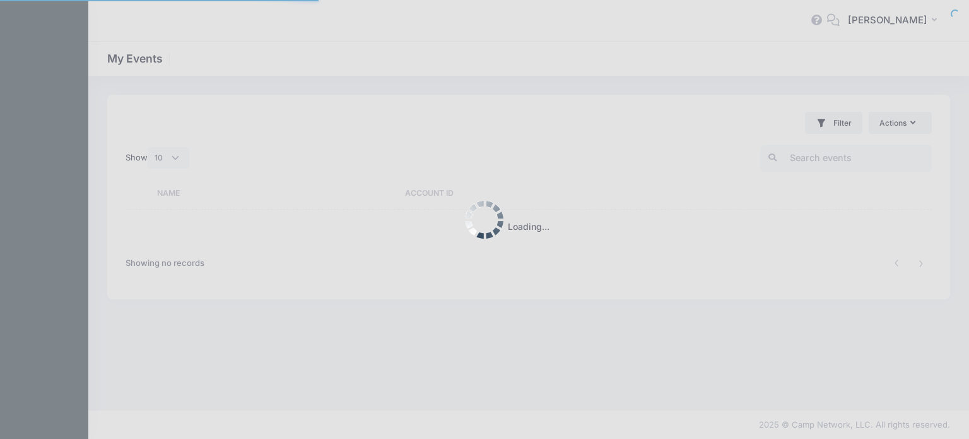
select select "10"
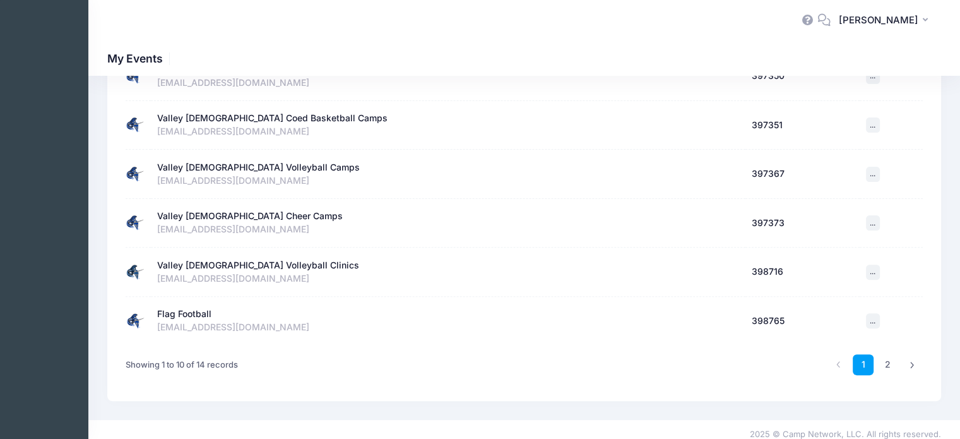
scroll to position [361, 0]
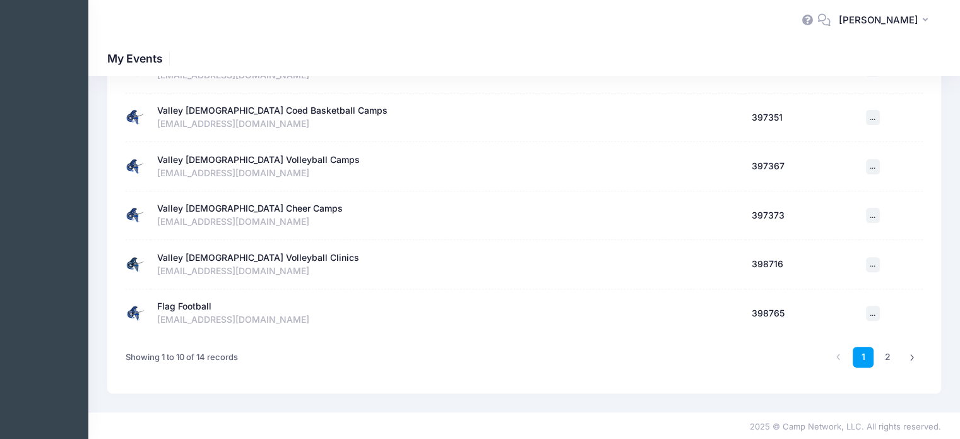
click at [236, 204] on div "Valley [DEMOGRAPHIC_DATA] Cheer Camps" at bounding box center [250, 208] width 186 height 13
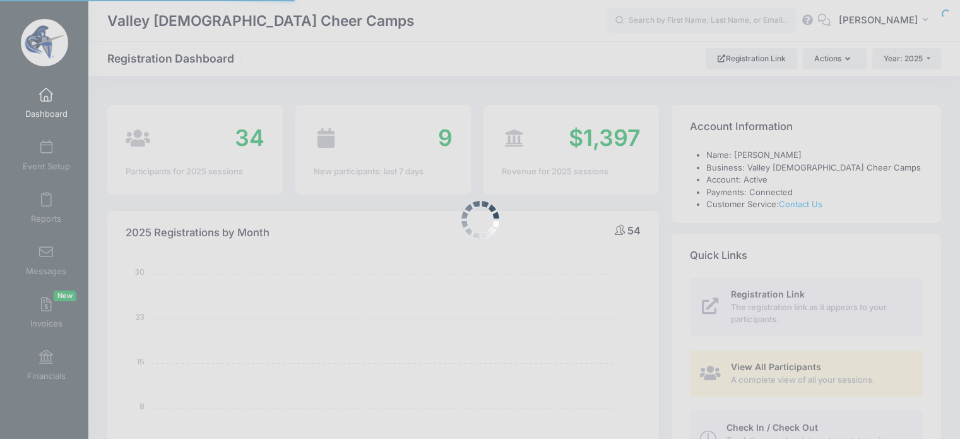
select select
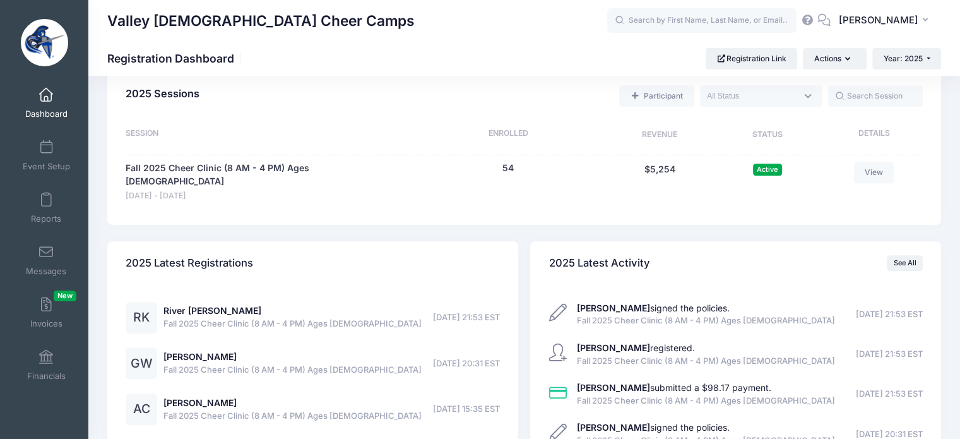
scroll to position [631, 0]
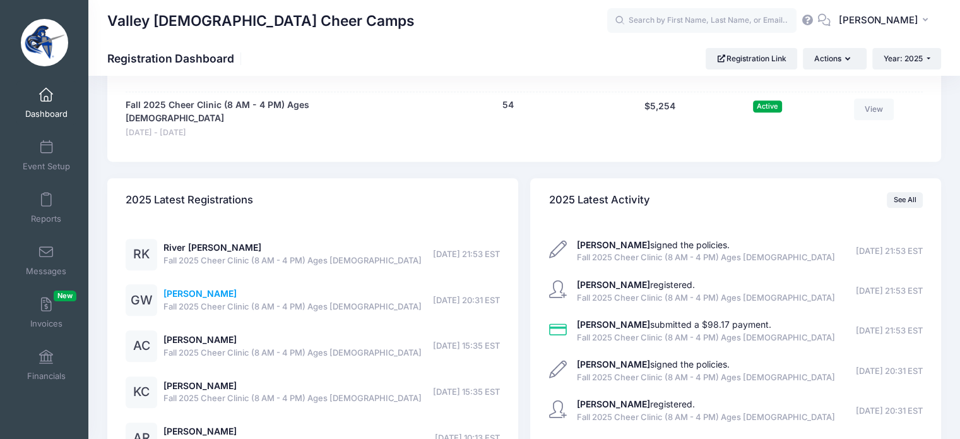
click at [189, 288] on link "[PERSON_NAME]" at bounding box center [199, 293] width 73 height 11
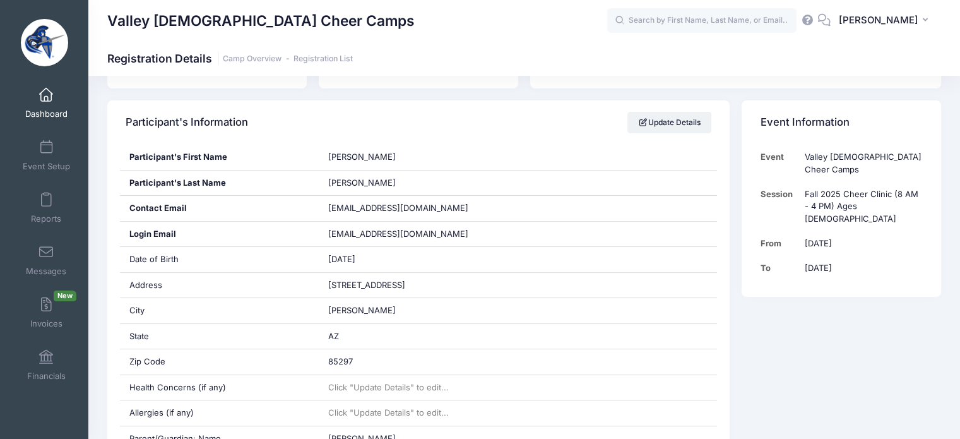
scroll to position [126, 0]
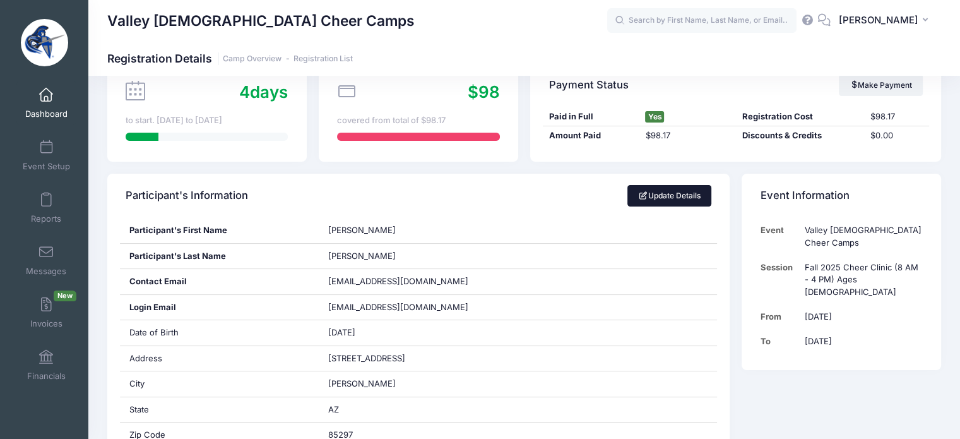
click at [663, 192] on link "Update Details" at bounding box center [669, 195] width 84 height 21
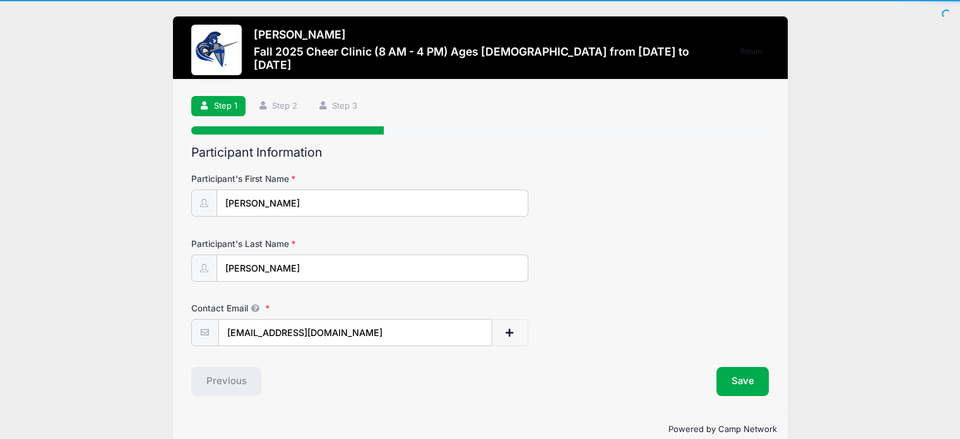
scroll to position [21, 0]
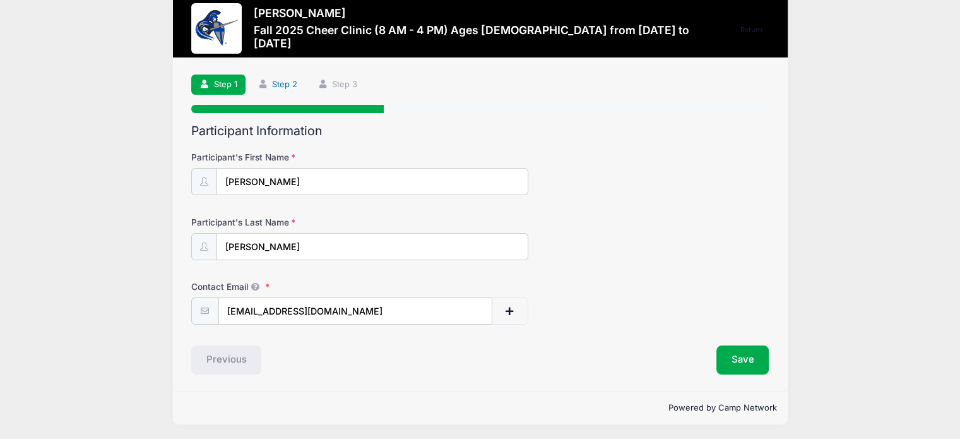
click at [287, 83] on link "Step 2" at bounding box center [277, 84] width 56 height 21
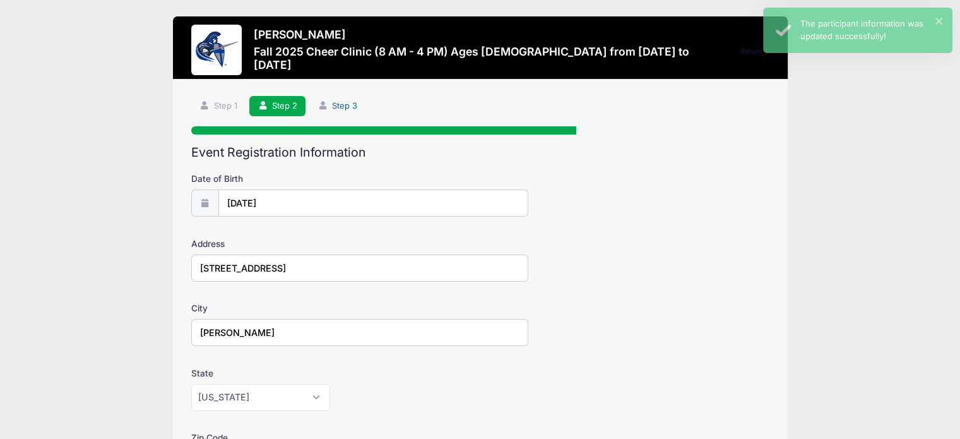
click at [337, 100] on link "Step 3" at bounding box center [337, 106] width 56 height 21
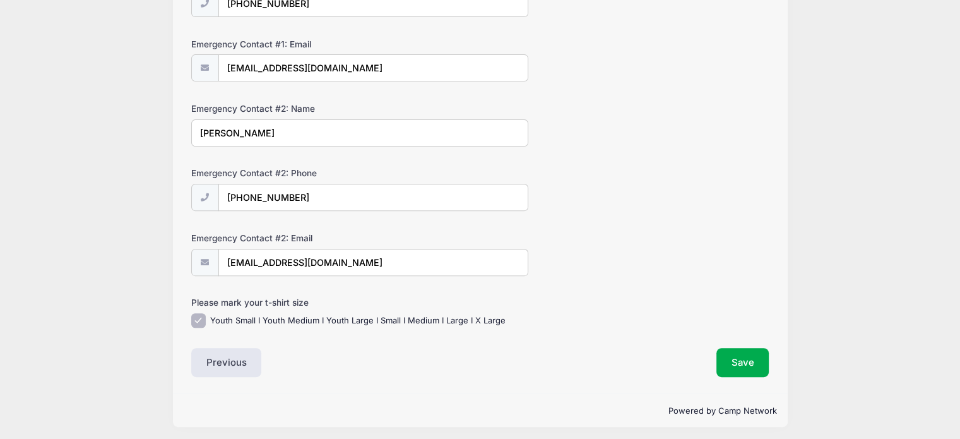
scroll to position [459, 0]
click at [292, 314] on label "Youth Small I Youth Medium I Youth Large I Small I Medium I Large I X Large" at bounding box center [357, 319] width 295 height 13
click at [206, 314] on input "Youth Small I Youth Medium I Youth Large I Small I Medium I Large I X Large" at bounding box center [198, 319] width 15 height 15
click at [292, 313] on label "Youth Small I Youth Medium I Youth Large I Small I Medium I Large I X Large" at bounding box center [357, 319] width 295 height 13
click at [206, 312] on input "Youth Small I Youth Medium I Youth Large I Small I Medium I Large I X Large" at bounding box center [198, 319] width 15 height 15
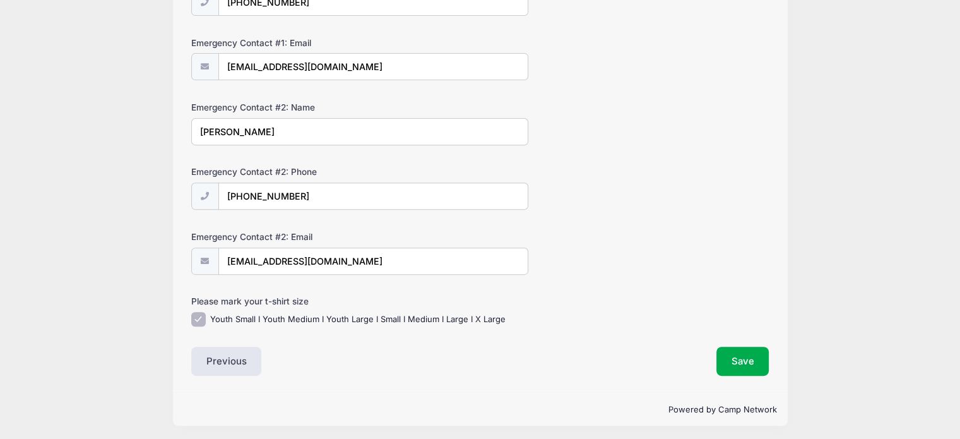
click at [292, 313] on label "Youth Small I Youth Medium I Youth Large I Small I Medium I Large I X Large" at bounding box center [357, 319] width 295 height 13
click at [206, 312] on input "Youth Small I Youth Medium I Youth Large I Small I Medium I Large I X Large" at bounding box center [198, 319] width 15 height 15
click at [292, 313] on label "Youth Small I Youth Medium I Youth Large I Small I Medium I Large I X Large" at bounding box center [357, 319] width 295 height 13
click at [206, 312] on input "Youth Small I Youth Medium I Youth Large I Small I Medium I Large I X Large" at bounding box center [198, 319] width 15 height 15
click at [292, 313] on label "Youth Small I Youth Medium I Youth Large I Small I Medium I Large I X Large" at bounding box center [357, 319] width 295 height 13
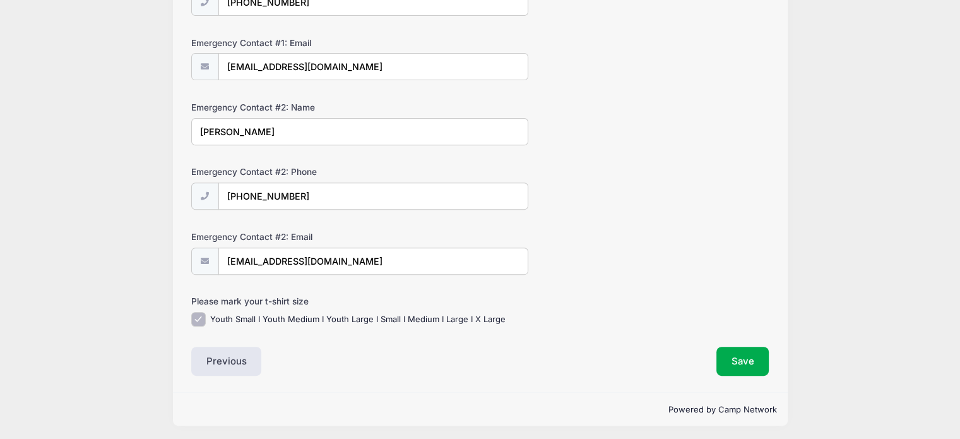
click at [206, 312] on input "Youth Small I Youth Medium I Youth Large I Small I Medium I Large I X Large" at bounding box center [198, 319] width 15 height 15
click at [292, 313] on label "Youth Small I Youth Medium I Youth Large I Small I Medium I Large I X Large" at bounding box center [357, 319] width 295 height 13
click at [206, 312] on input "Youth Small I Youth Medium I Youth Large I Small I Medium I Large I X Large" at bounding box center [198, 319] width 15 height 15
checkbox input "true"
click at [732, 353] on button "Save" at bounding box center [742, 360] width 53 height 29
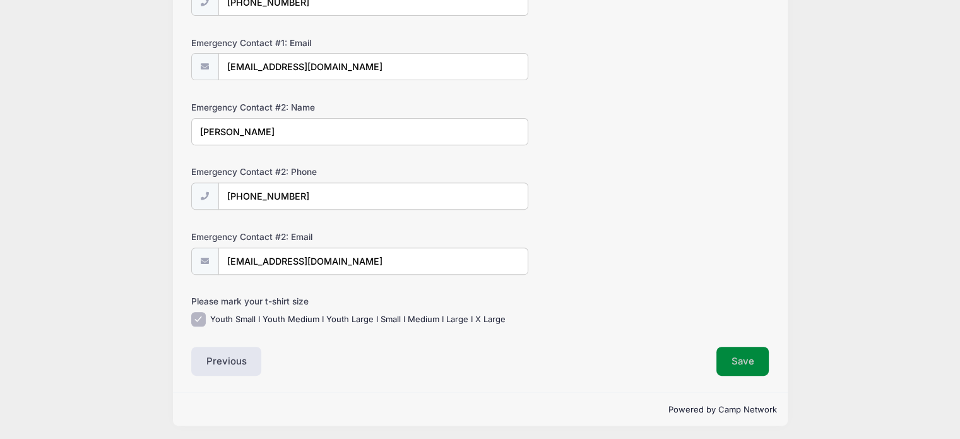
scroll to position [0, 0]
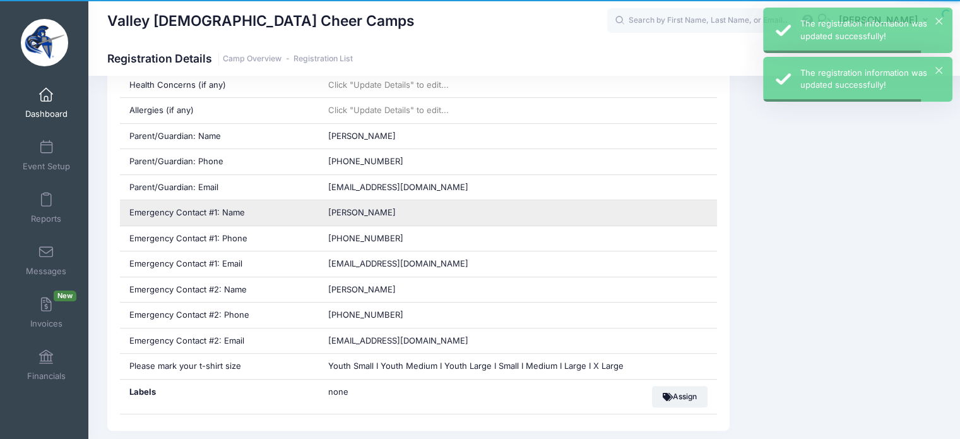
scroll to position [505, 0]
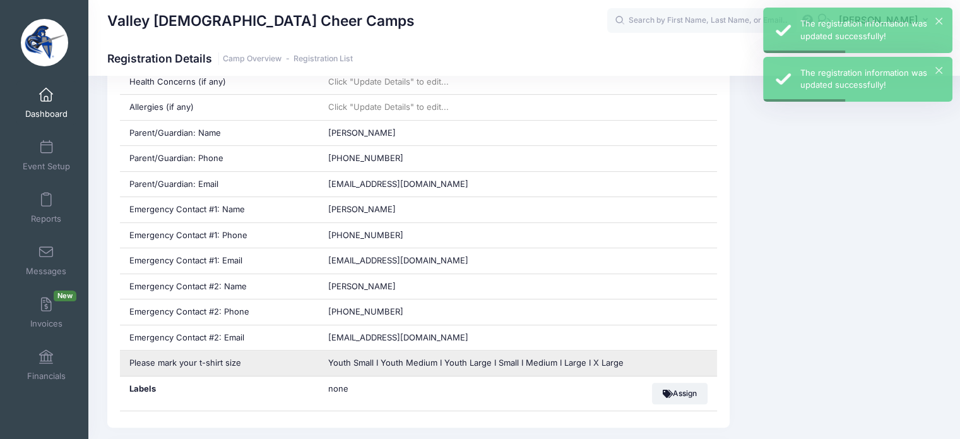
click at [407, 360] on span "Youth Small I Youth Medium I Youth Large I Small I Medium I Large I X Large" at bounding box center [475, 362] width 295 height 10
click at [407, 358] on span "Youth Small I Youth Medium I Youth Large I Small I Medium I Large I X Large" at bounding box center [475, 362] width 295 height 10
click at [406, 357] on span "Youth Small I Youth Medium I Youth Large I Small I Medium I Large I X Large" at bounding box center [475, 362] width 295 height 10
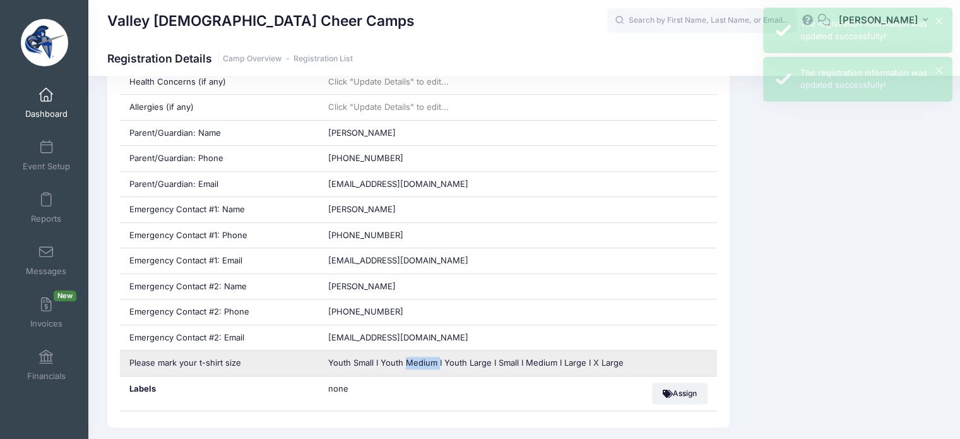
click at [406, 357] on span "Youth Small I Youth Medium I Youth Large I Small I Medium I Large I X Large" at bounding box center [475, 362] width 295 height 10
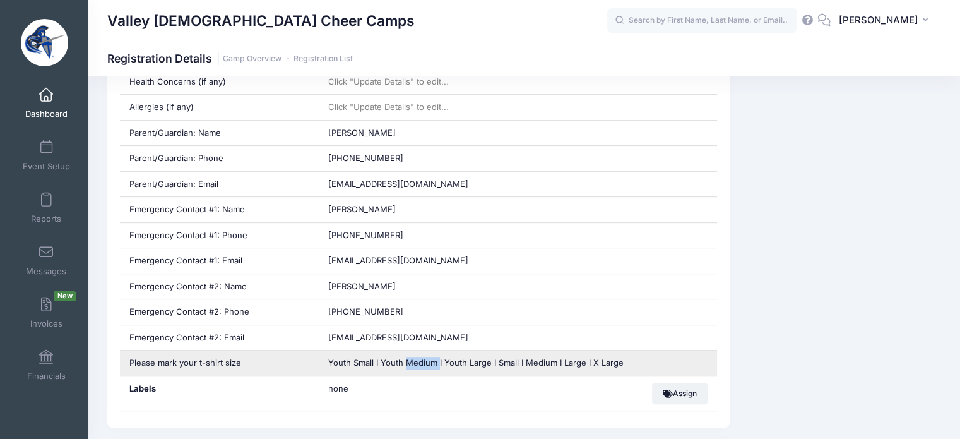
click at [406, 357] on span "Youth Small I Youth Medium I Youth Large I Small I Medium I Large I X Large" at bounding box center [475, 362] width 295 height 10
click at [406, 358] on span "Youth Small I Youth Medium I Youth Large I Small I Medium I Large I X Large" at bounding box center [475, 362] width 295 height 10
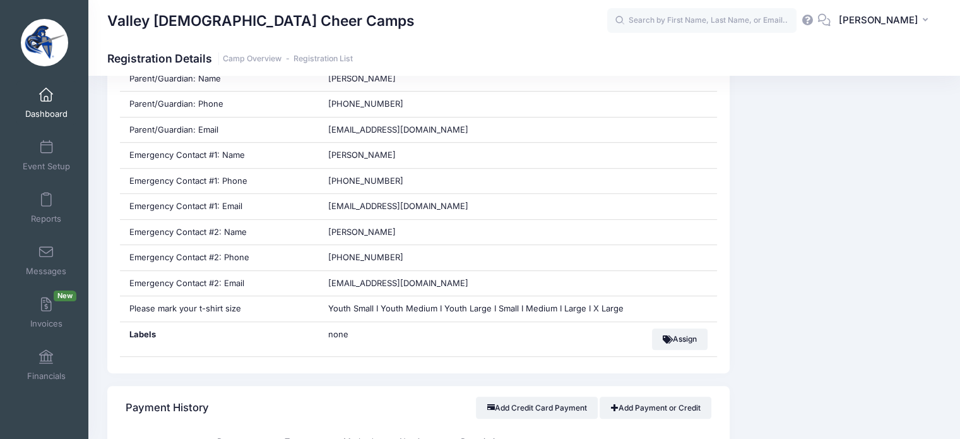
scroll to position [694, 0]
